Goal: Task Accomplishment & Management: Manage account settings

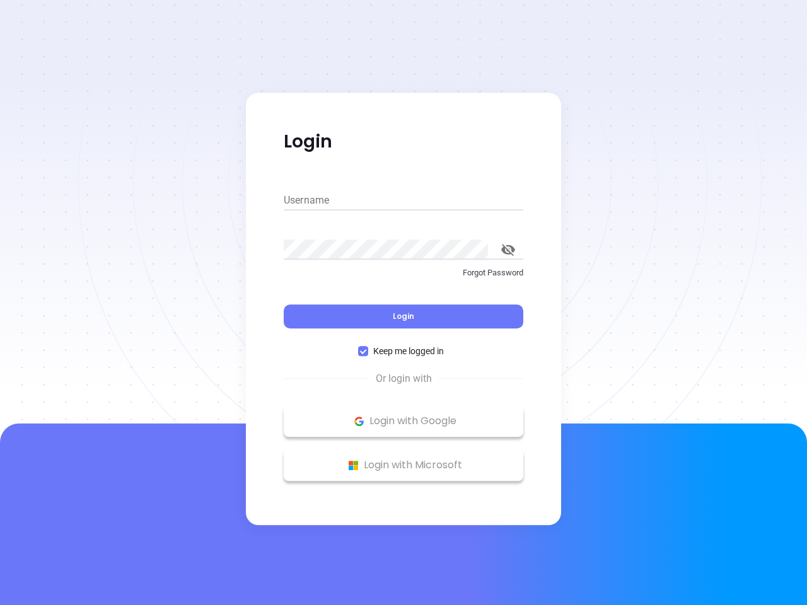
click at [403, 303] on div "Login" at bounding box center [404, 308] width 240 height 39
click at [403, 200] on input "Username" at bounding box center [404, 200] width 240 height 20
click at [508, 250] on icon "toggle password visibility" at bounding box center [508, 250] width 14 height 12
click at [403, 316] on span "Login" at bounding box center [403, 316] width 21 height 11
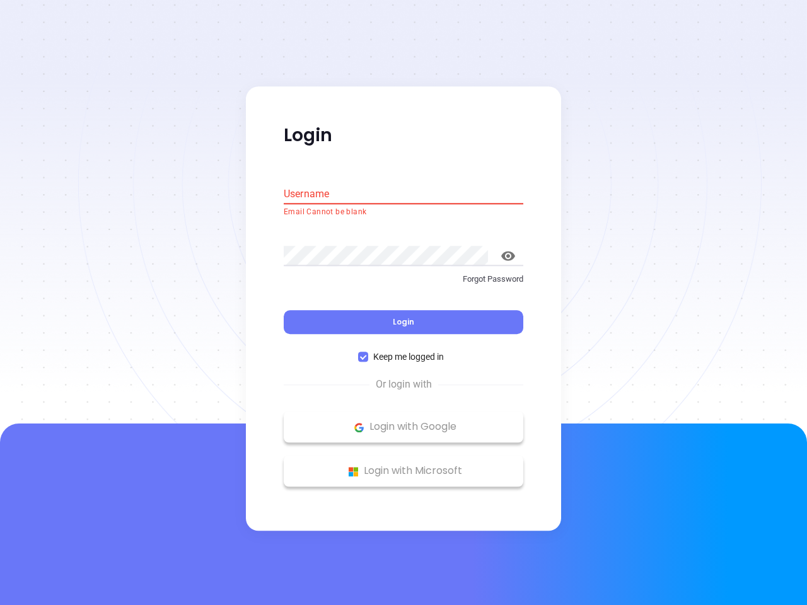
click at [403, 351] on span "Keep me logged in" at bounding box center [408, 357] width 81 height 14
click at [368, 352] on input "Keep me logged in" at bounding box center [363, 357] width 10 height 10
checkbox input "false"
click at [403, 421] on p "Login with Google" at bounding box center [403, 427] width 227 height 19
click at [403, 465] on p "Login with Microsoft" at bounding box center [403, 471] width 227 height 19
